Goal: Task Accomplishment & Management: Manage account settings

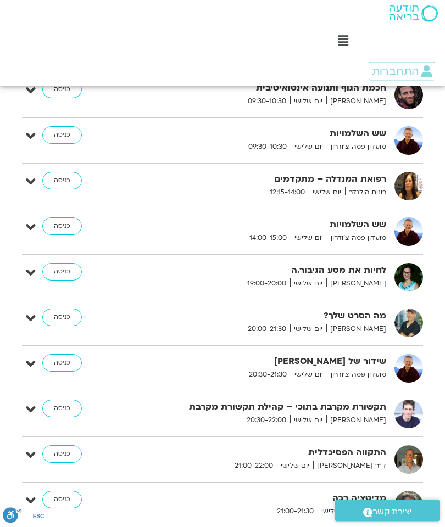
scroll to position [531, 0]
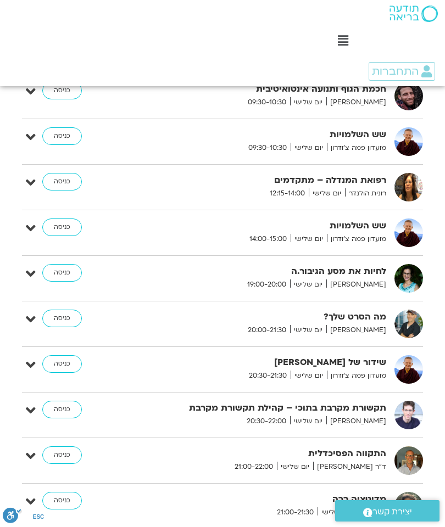
click at [64, 227] on link "כניסה" at bounding box center [62, 228] width 40 height 18
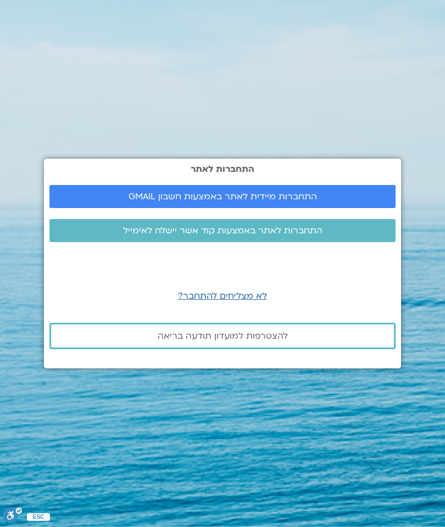
click at [298, 202] on span "התחברות מיידית לאתר באמצעות חשבון GMAIL" at bounding box center [223, 197] width 188 height 10
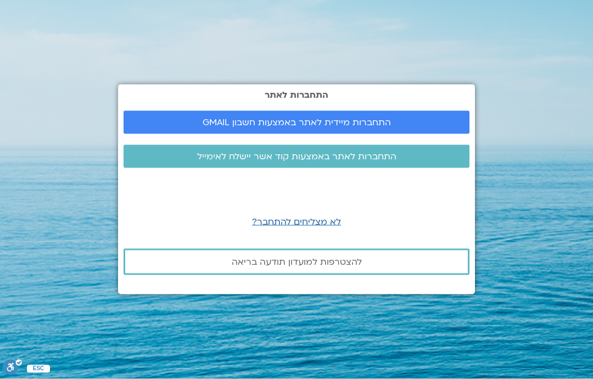
scroll to position [44, 0]
click at [373, 118] on span "התחברות מיידית לאתר באמצעות חשבון GMAIL" at bounding box center [297, 123] width 188 height 10
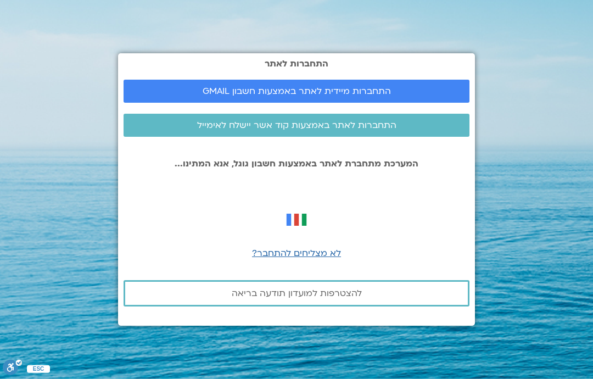
click at [378, 80] on link "התחברות מיידית לאתר באמצעות חשבון GMAIL" at bounding box center [297, 91] width 346 height 23
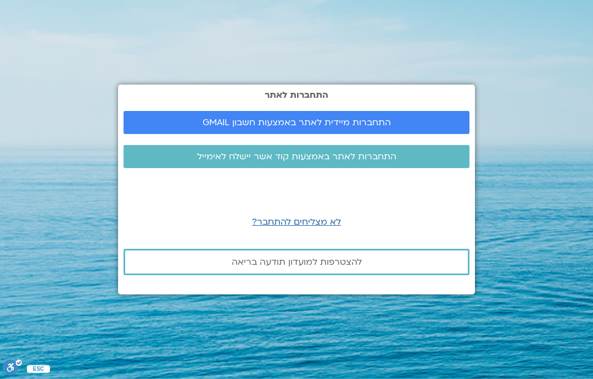
click at [380, 127] on span "התחברות מיידית לאתר באמצעות חשבון GMAIL" at bounding box center [297, 123] width 188 height 10
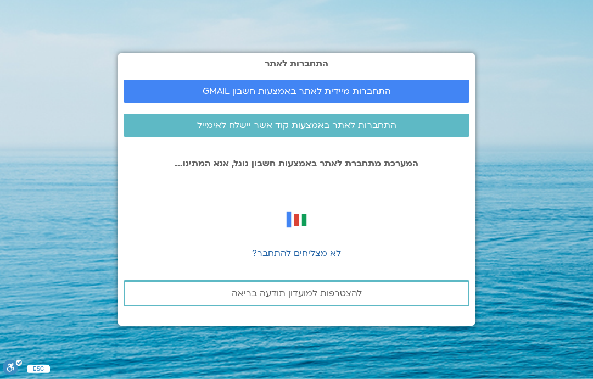
click at [347, 96] on span "התחברות מיידית לאתר באמצעות חשבון GMAIL" at bounding box center [297, 91] width 188 height 10
click at [317, 259] on span "לא מצליחים להתחבר?" at bounding box center [296, 253] width 89 height 12
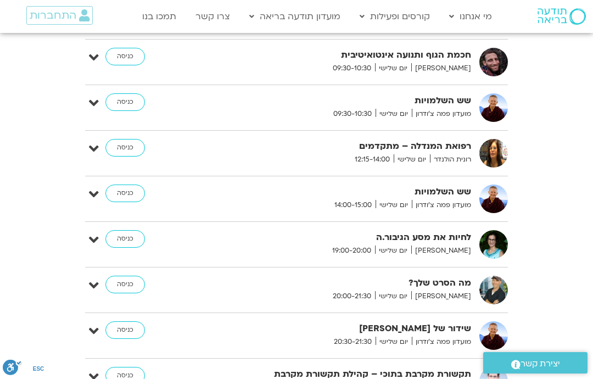
scroll to position [529, 0]
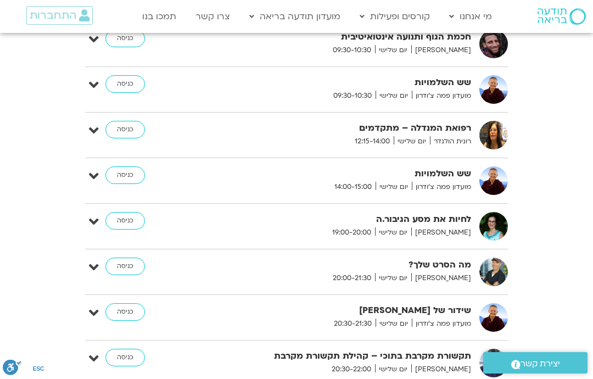
click at [133, 181] on link "כניסה" at bounding box center [125, 175] width 40 height 18
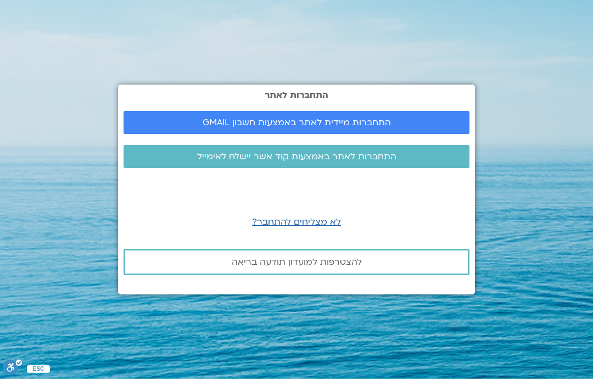
click at [386, 127] on span "התחברות מיידית לאתר באמצעות חשבון GMAIL" at bounding box center [297, 123] width 188 height 10
